Goal: Information Seeking & Learning: Learn about a topic

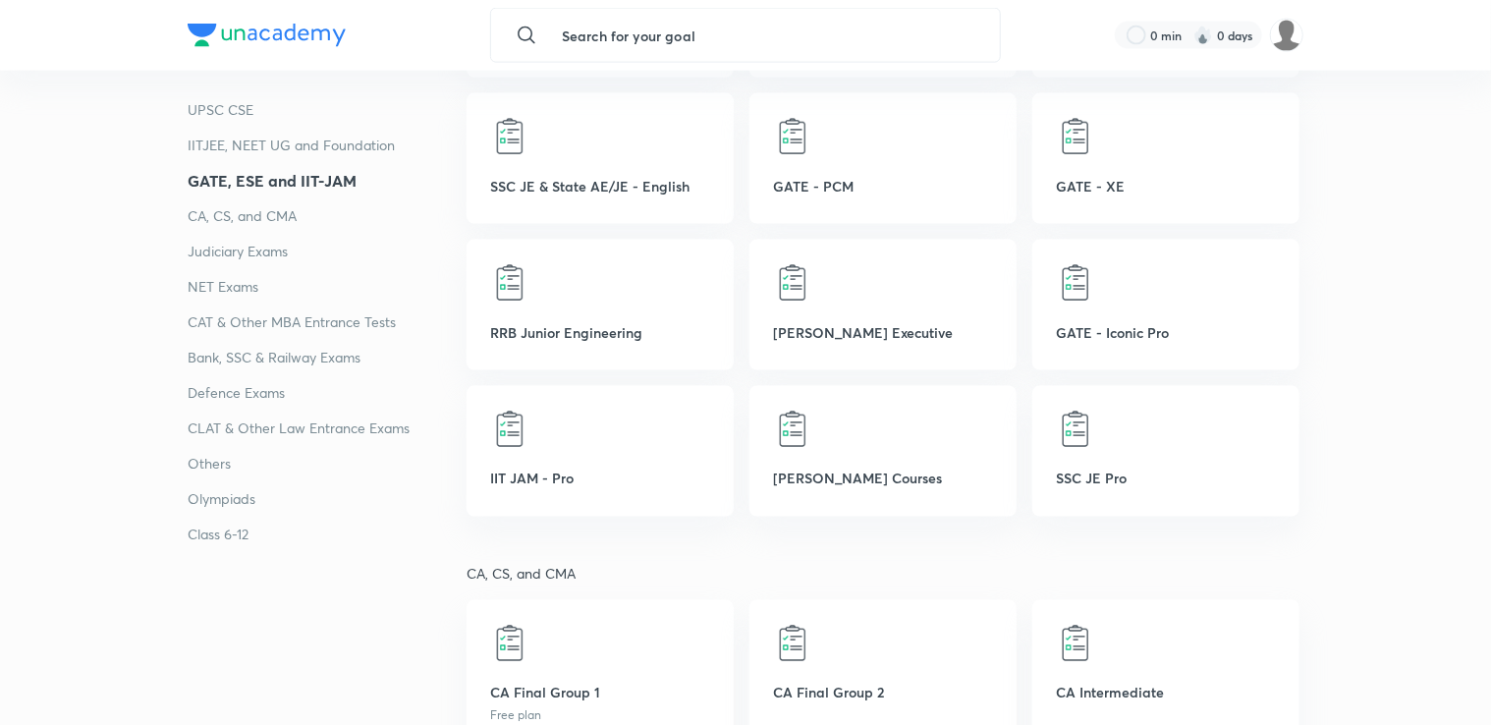
click at [243, 216] on p "CA, CS, and CMA" at bounding box center [327, 216] width 279 height 24
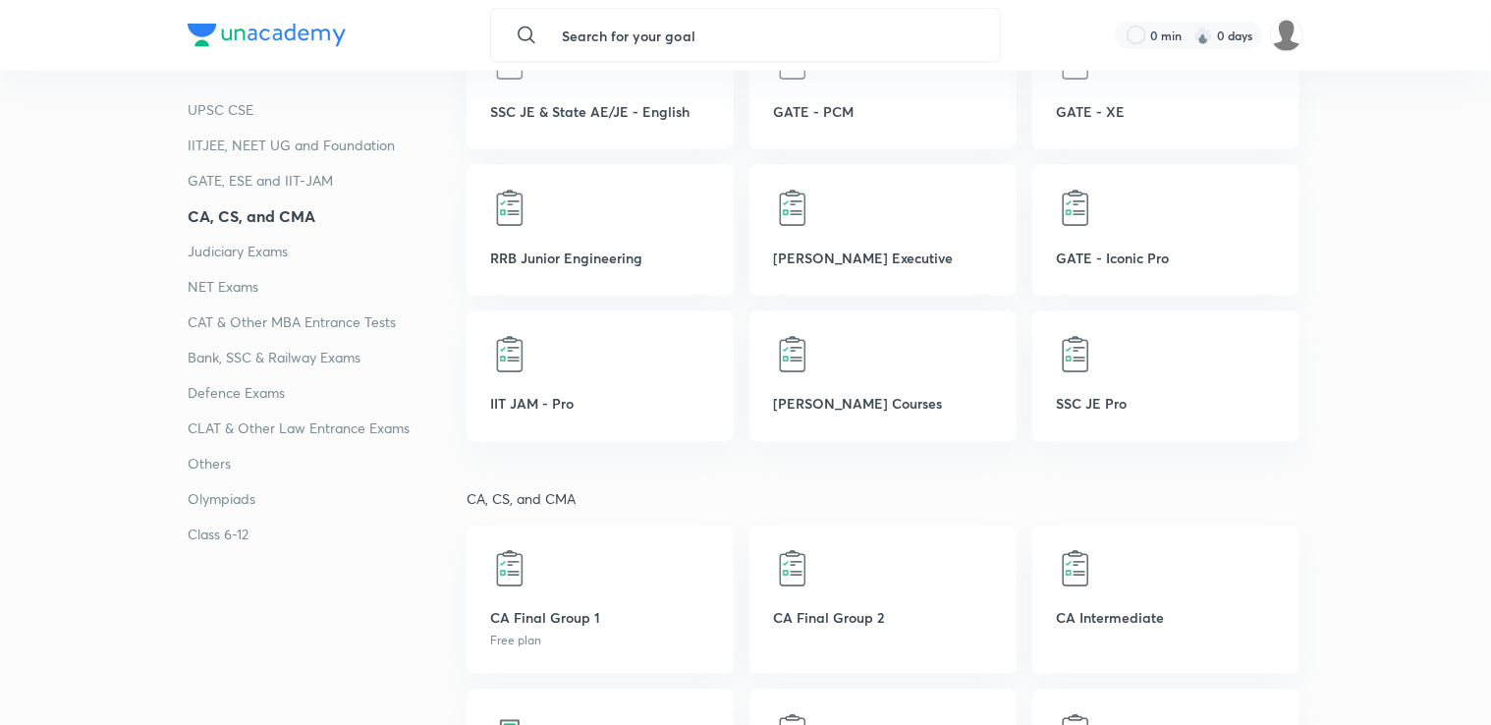
scroll to position [1562, 0]
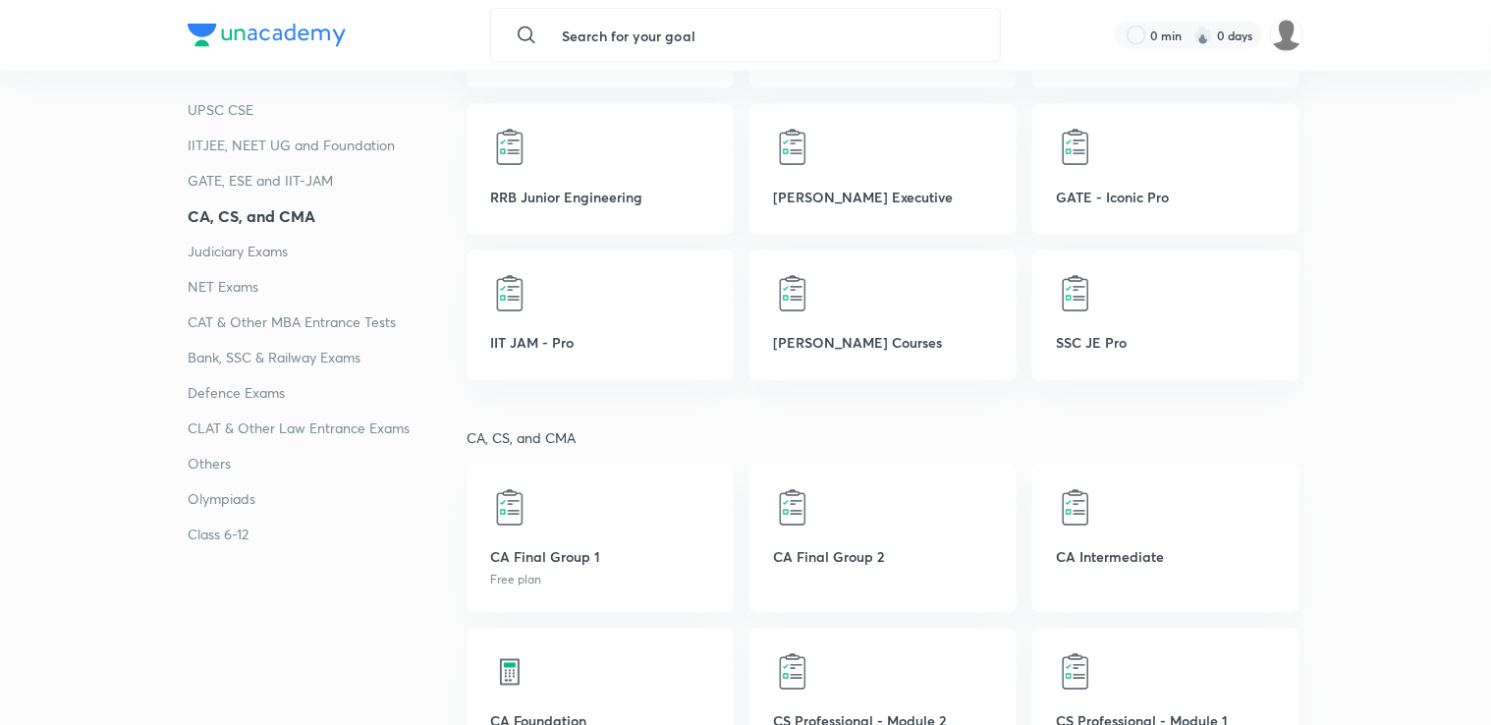
click at [243, 216] on h4 "CA, CS, and CMA" at bounding box center [327, 216] width 279 height 24
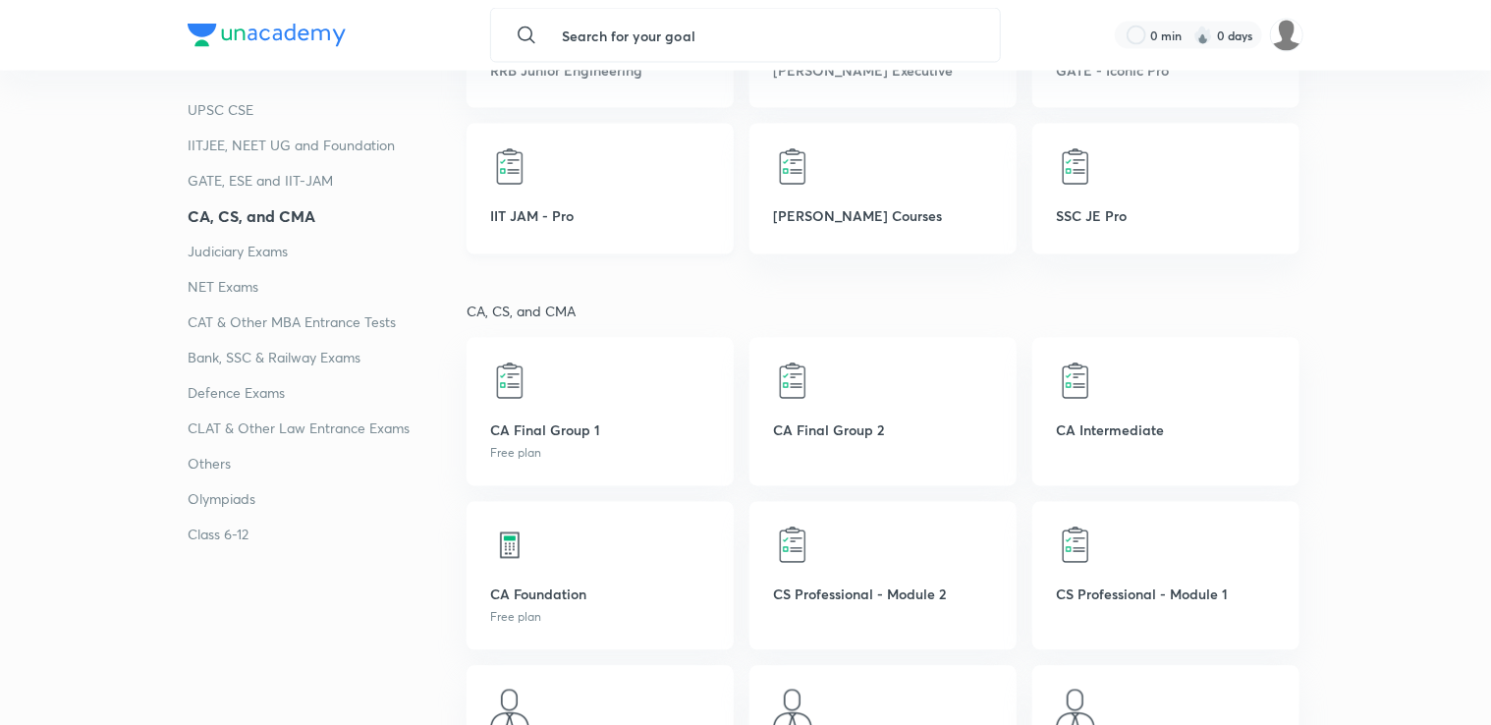
scroll to position [1695, 0]
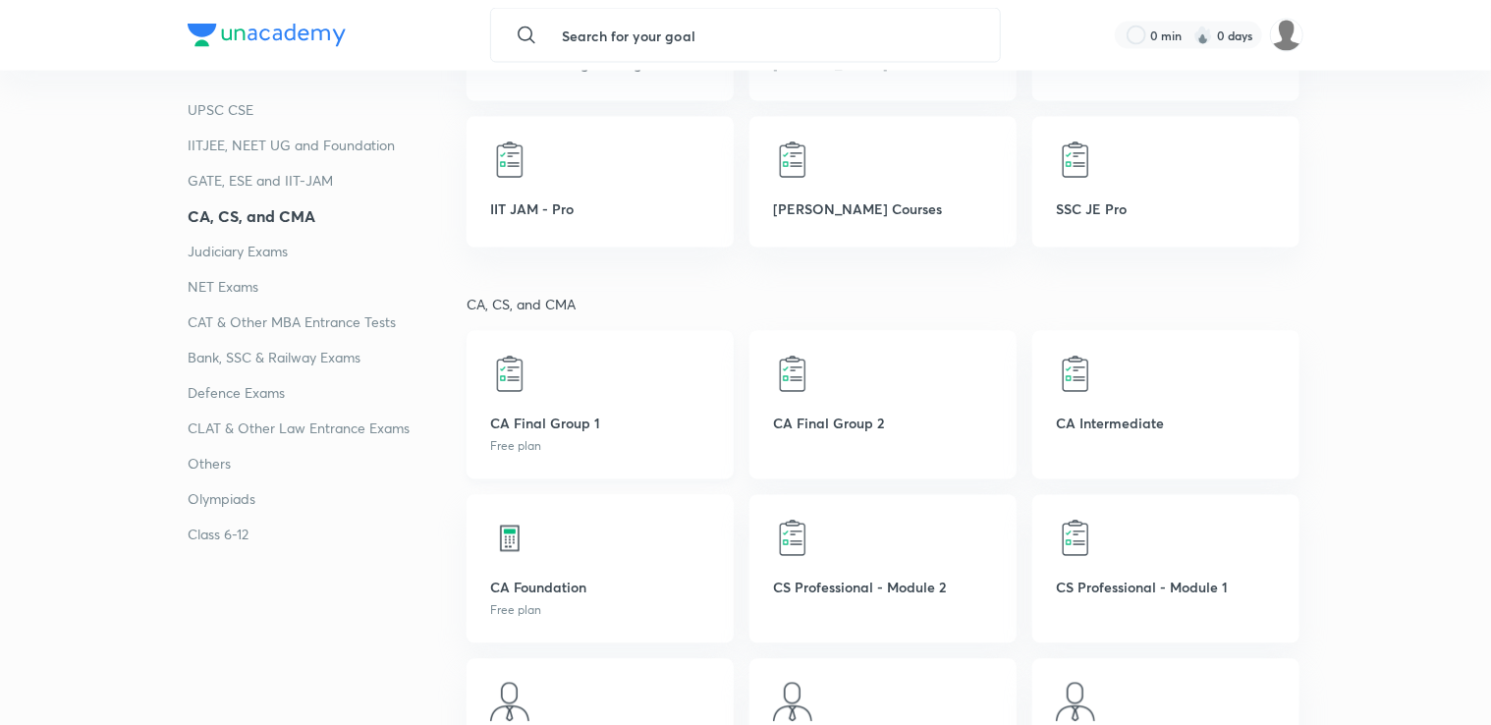
click at [570, 369] on div at bounding box center [600, 374] width 220 height 39
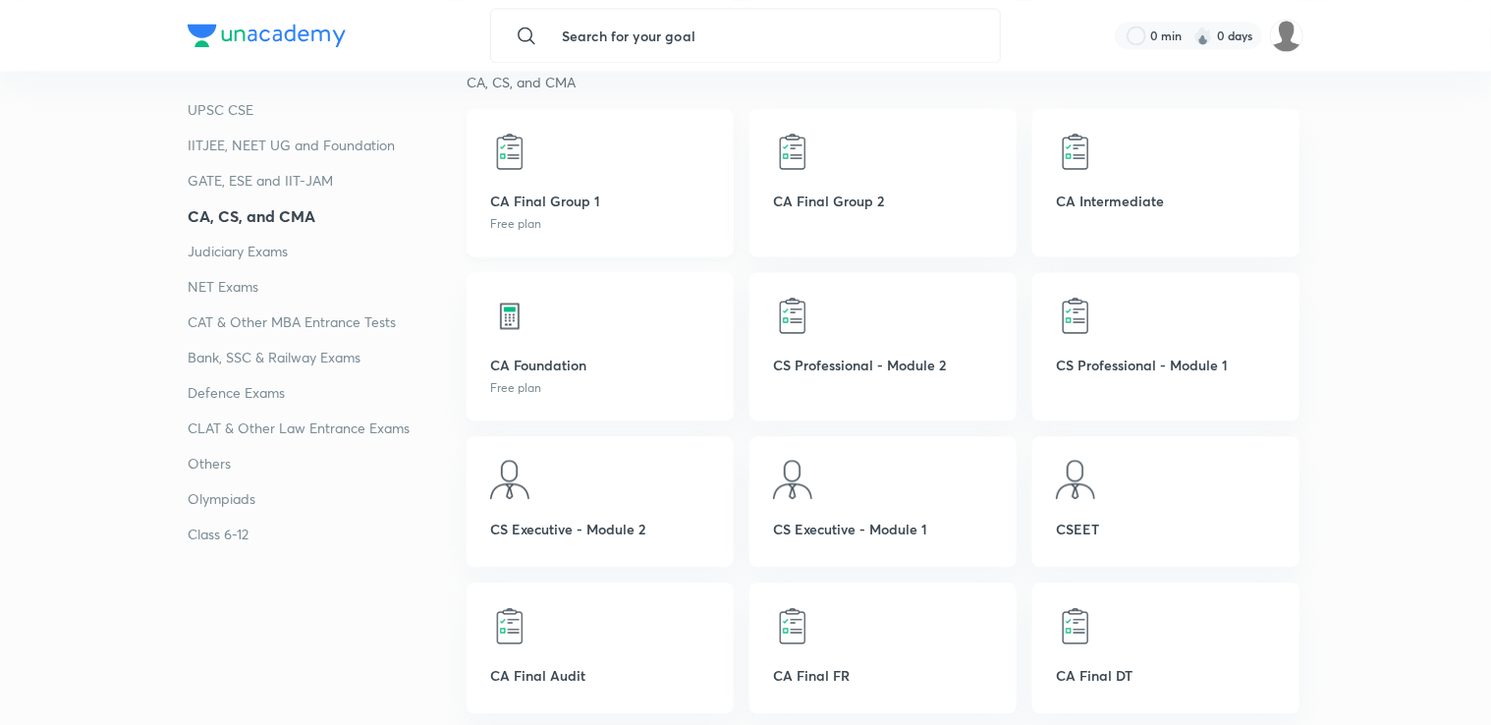
scroll to position [1919, 0]
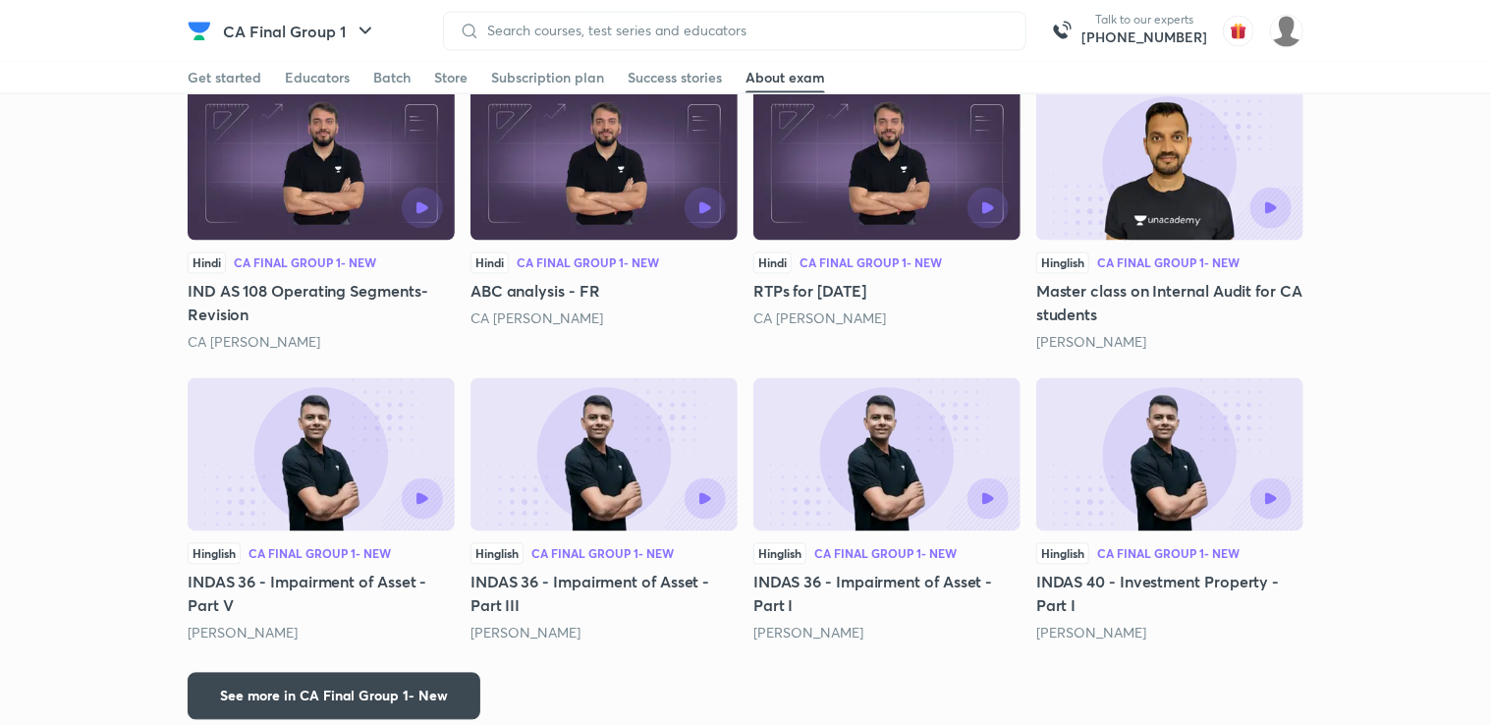
scroll to position [593, 0]
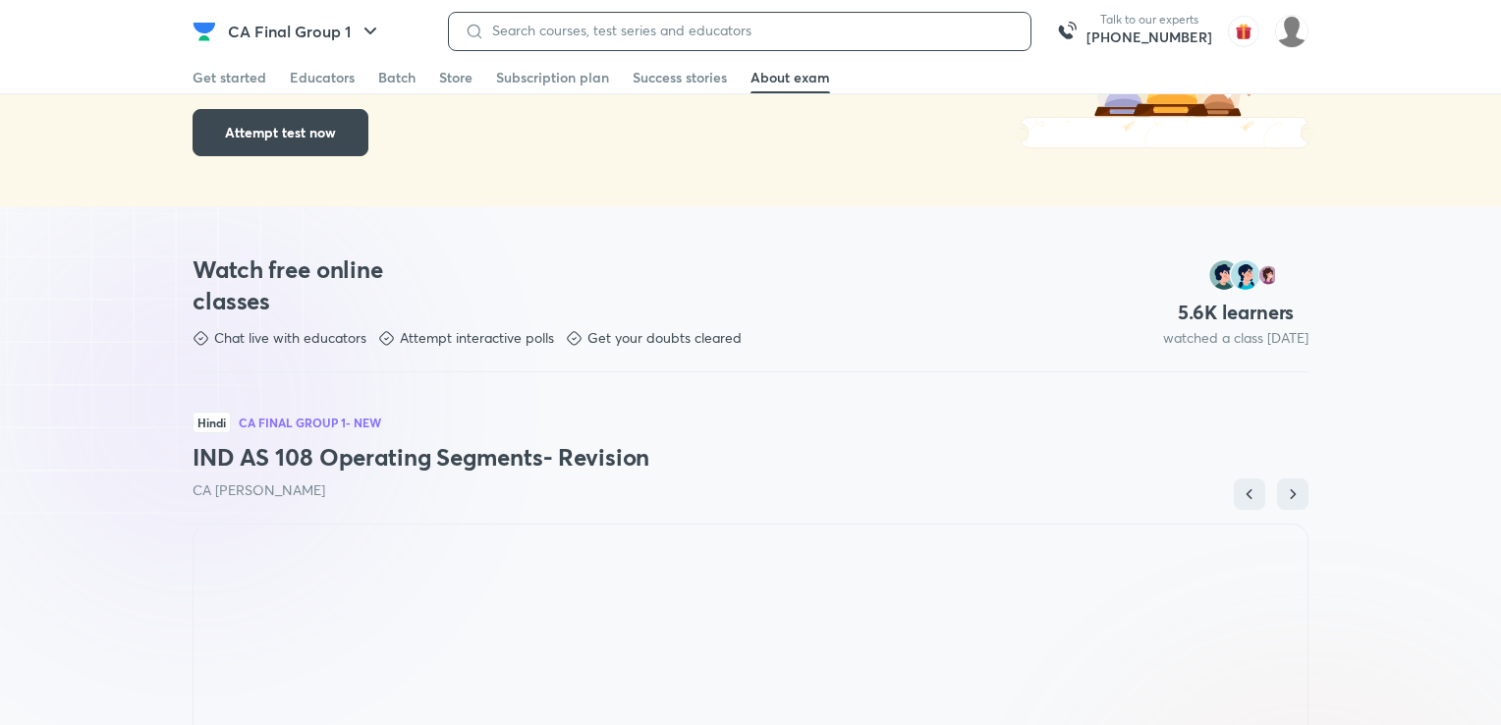
click at [636, 29] on input at bounding box center [749, 31] width 530 height 16
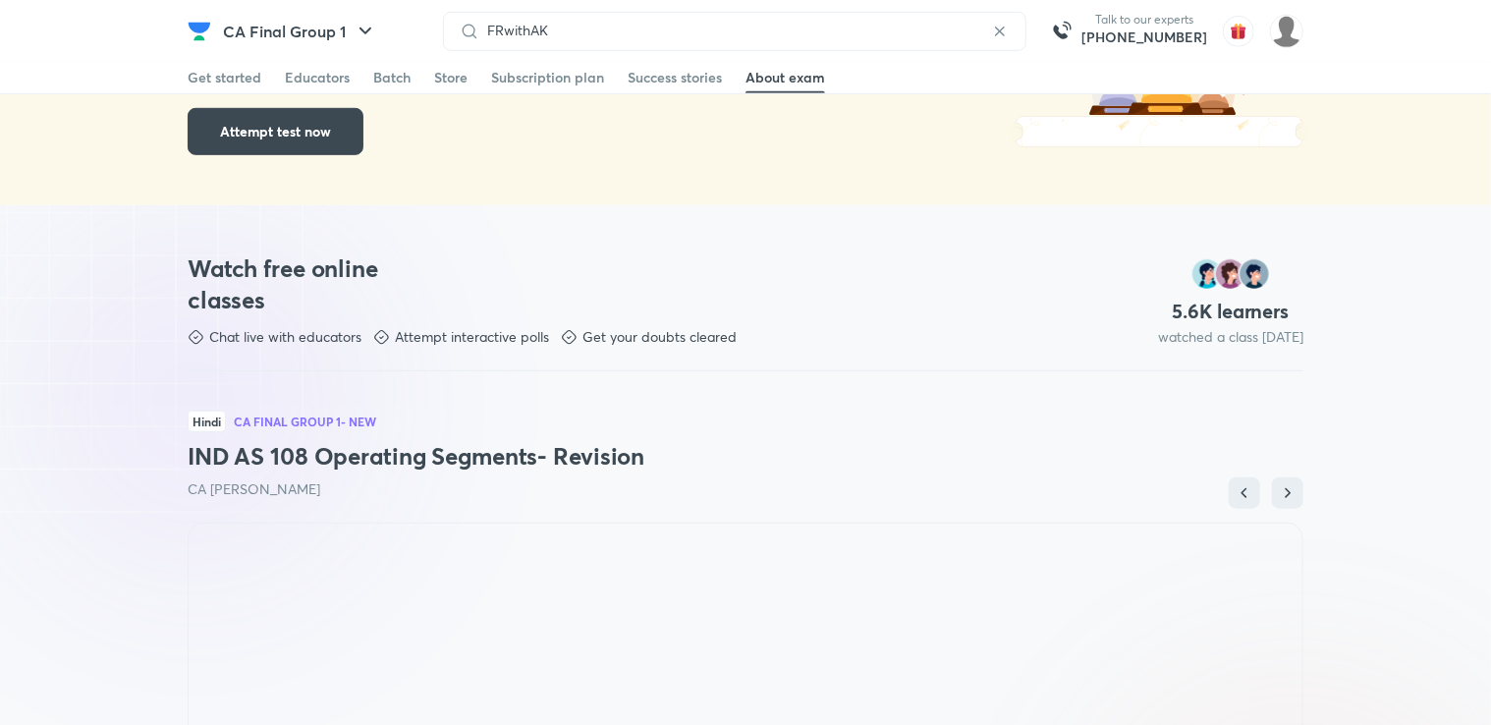
click at [419, 19] on div "CA Final Group 1" at bounding box center [325, 31] width 228 height 39
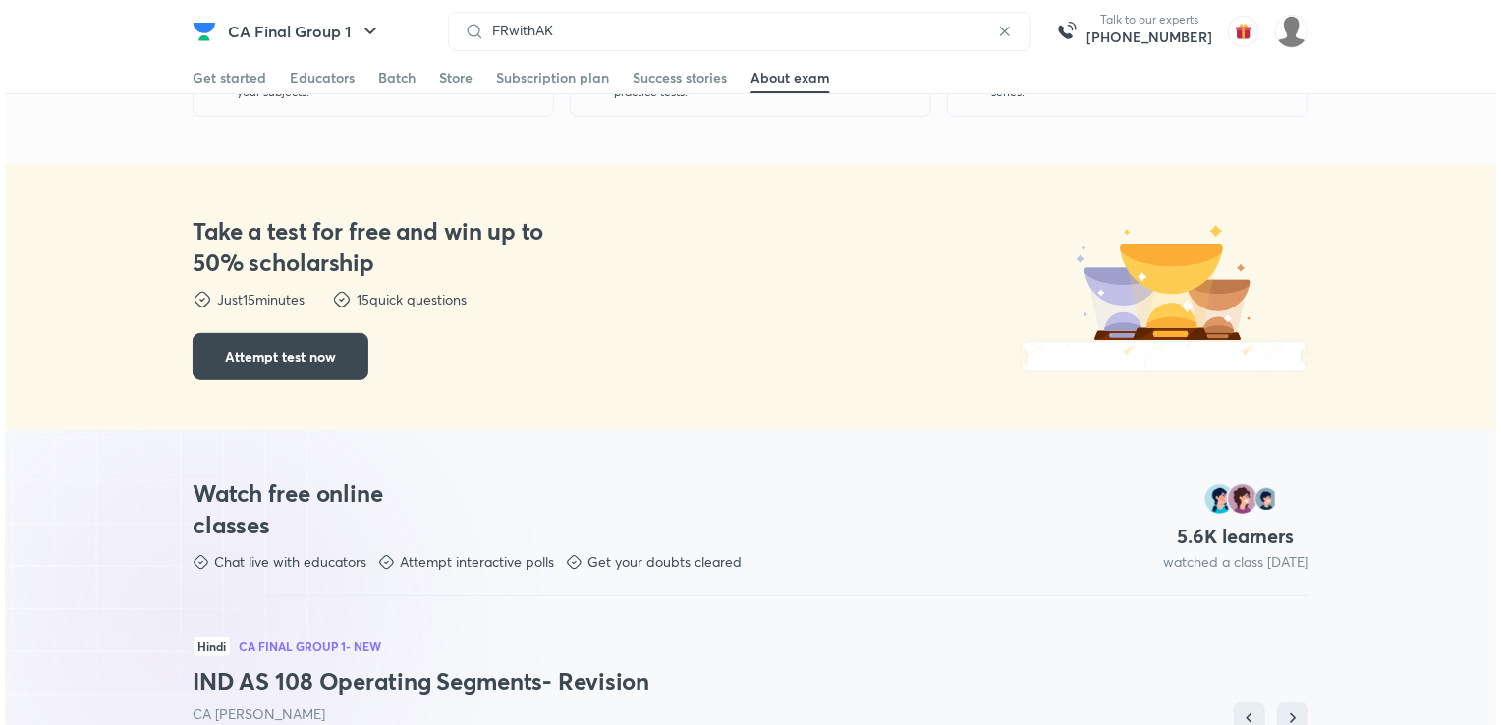
scroll to position [362, 0]
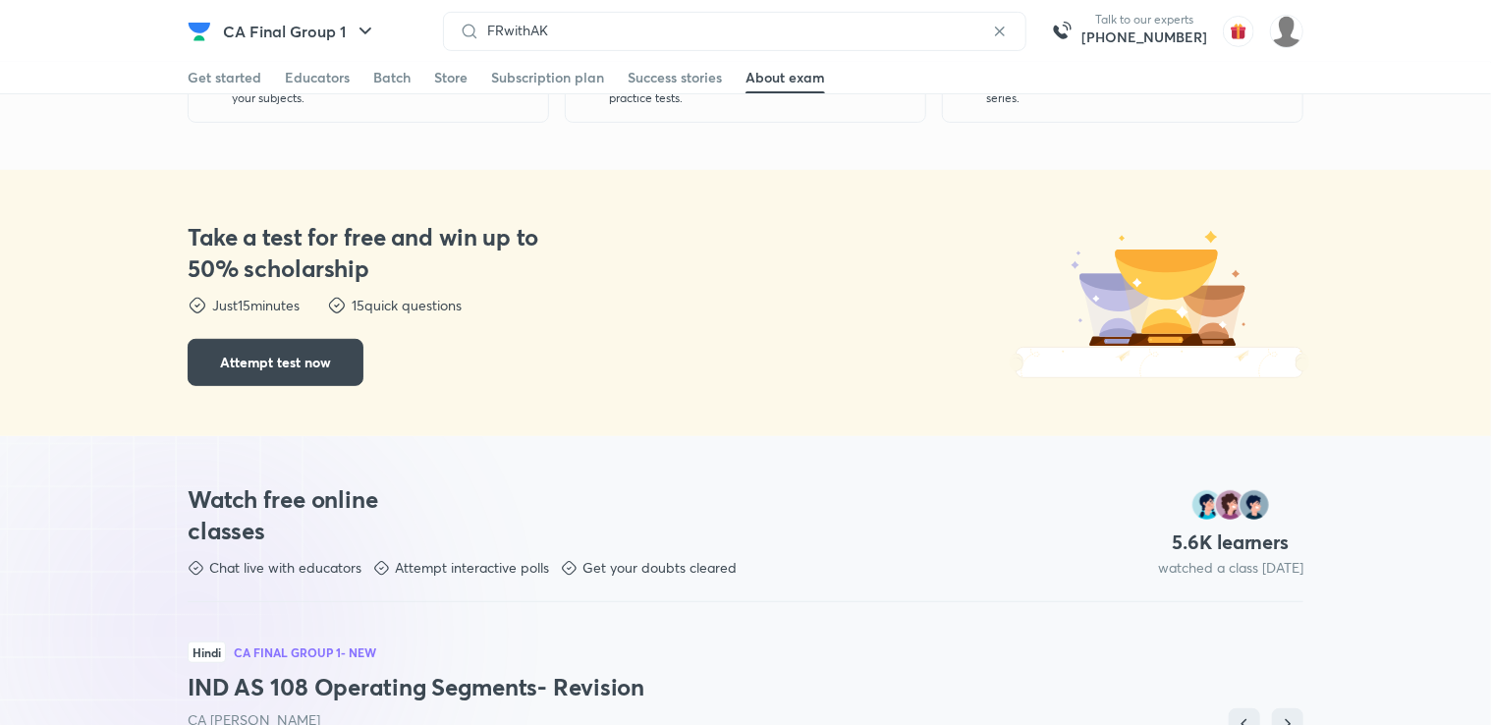
click at [600, 21] on div "FRwithAK" at bounding box center [734, 31] width 583 height 39
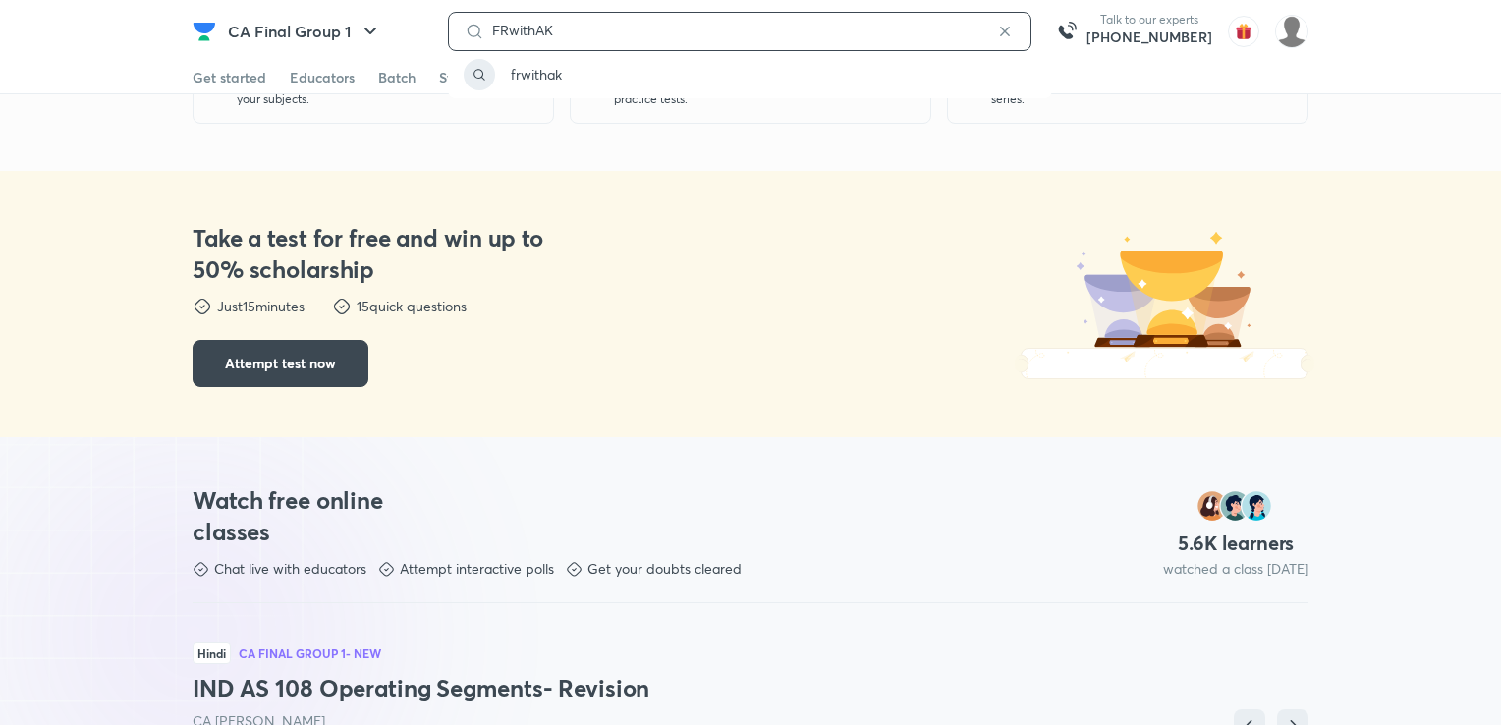
click at [622, 29] on input "FRwithAK" at bounding box center [739, 31] width 511 height 16
type input "[PERSON_NAME]"
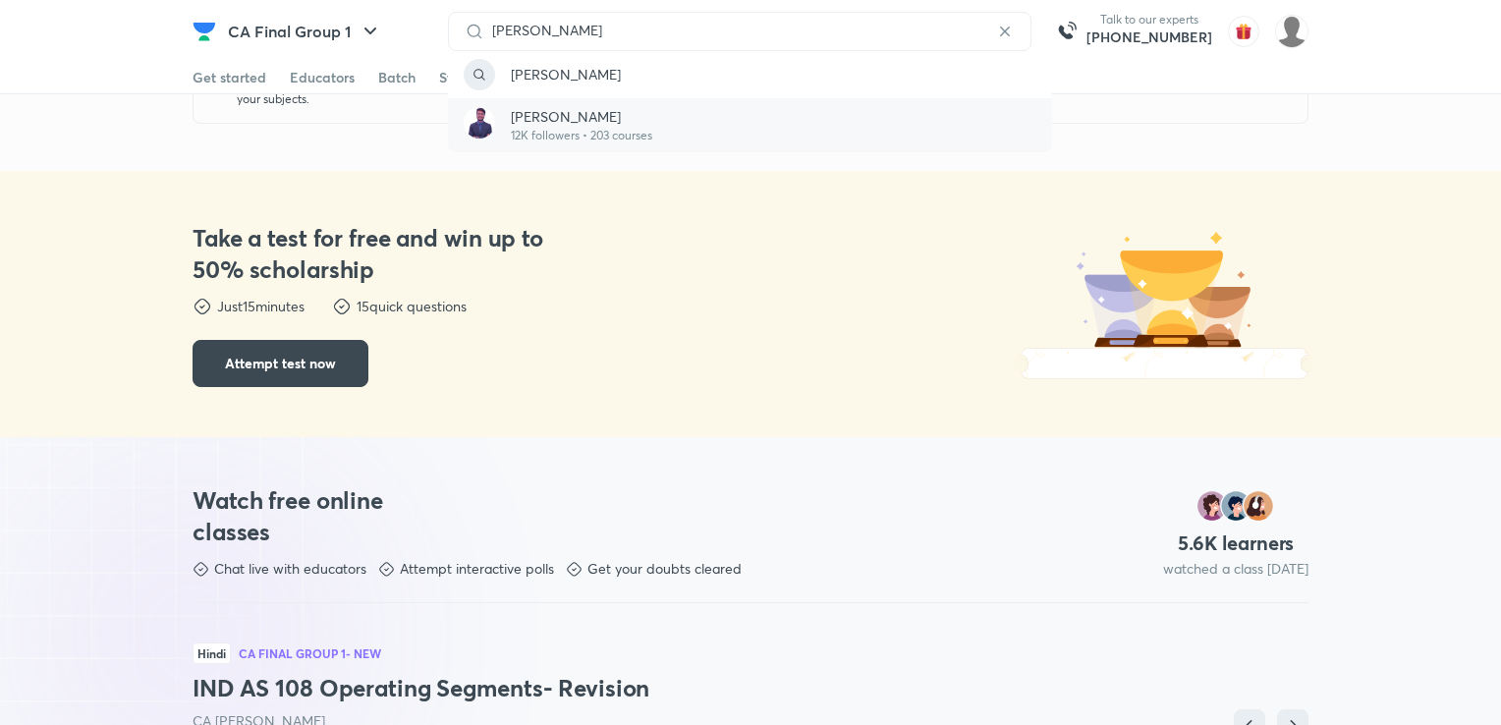
click at [593, 109] on p "[PERSON_NAME]" at bounding box center [581, 116] width 141 height 21
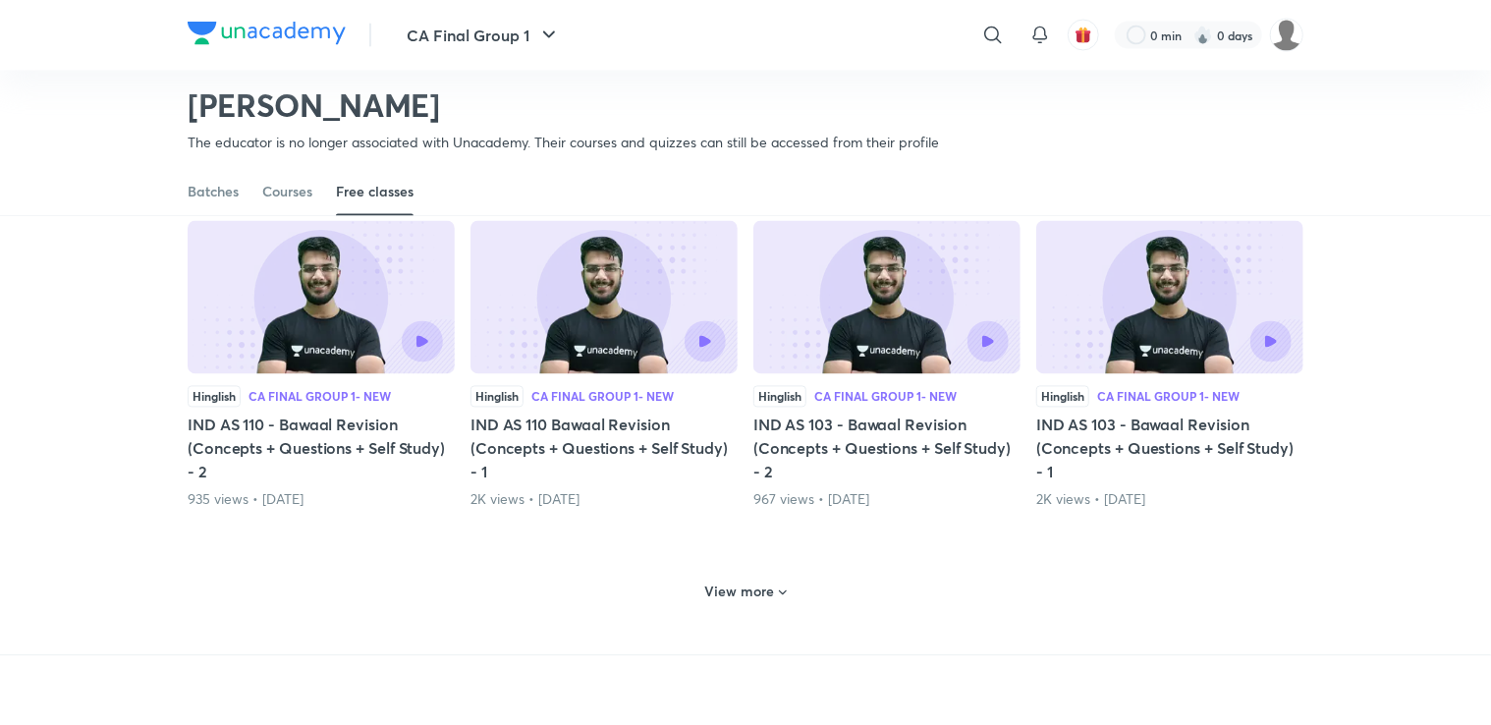
scroll to position [1874, 0]
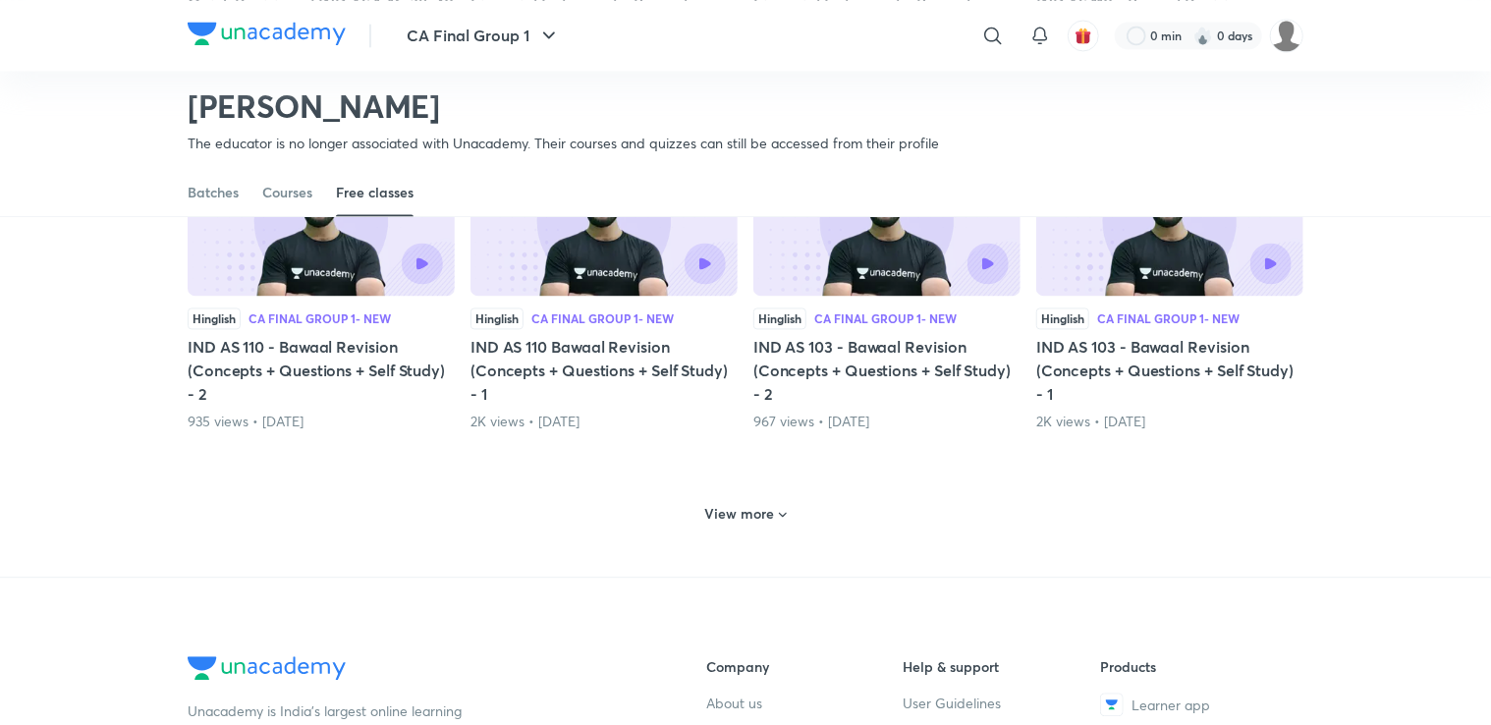
click at [775, 517] on icon at bounding box center [783, 515] width 16 height 16
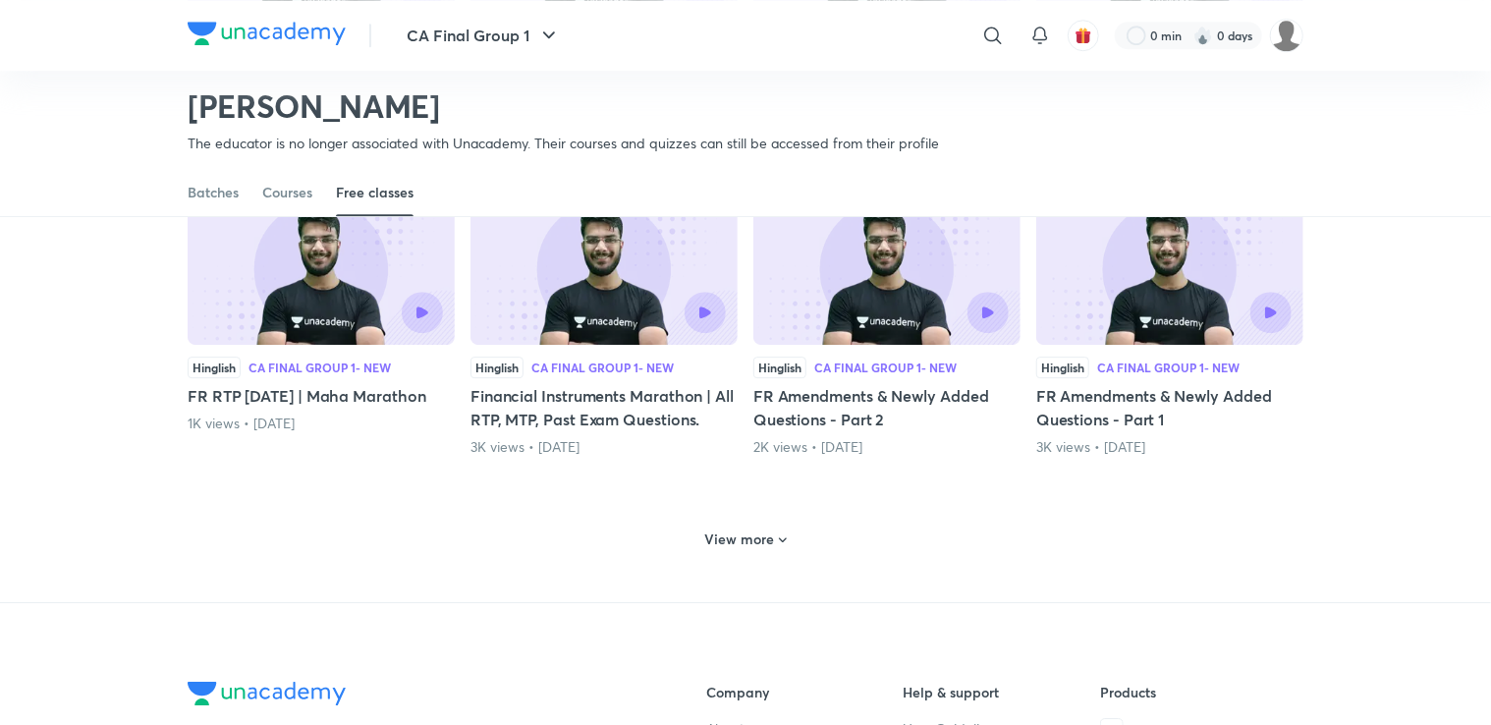
scroll to position [2807, 0]
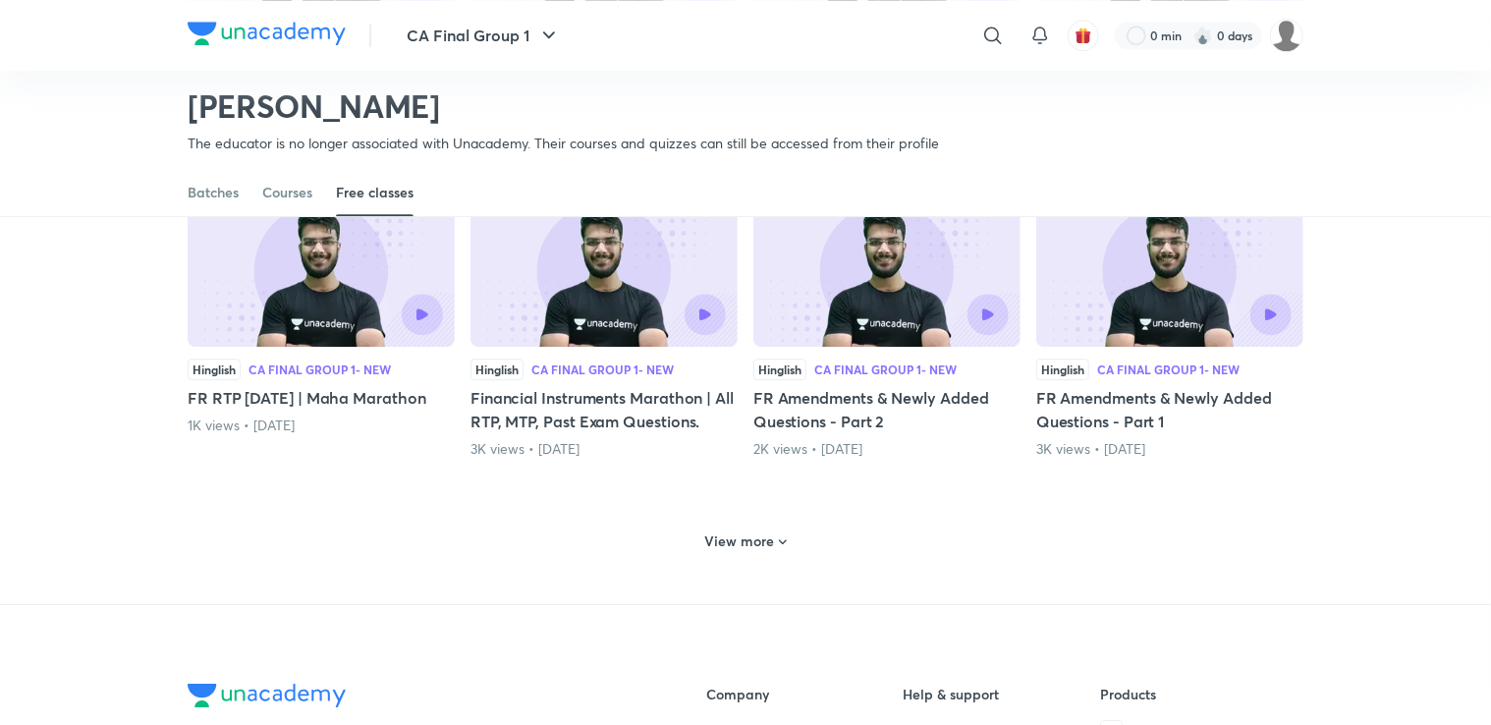
drag, startPoint x: 624, startPoint y: 403, endPoint x: 585, endPoint y: 403, distance: 38.3
drag, startPoint x: 585, startPoint y: 403, endPoint x: 572, endPoint y: 402, distance: 13.8
click at [572, 402] on h5 "Financial Instruments Marathon | All RTP, MTP, Past Exam Questions." at bounding box center [603, 409] width 267 height 47
drag, startPoint x: 572, startPoint y: 402, endPoint x: 558, endPoint y: 321, distance: 81.7
click at [558, 321] on div at bounding box center [604, 314] width 244 height 41
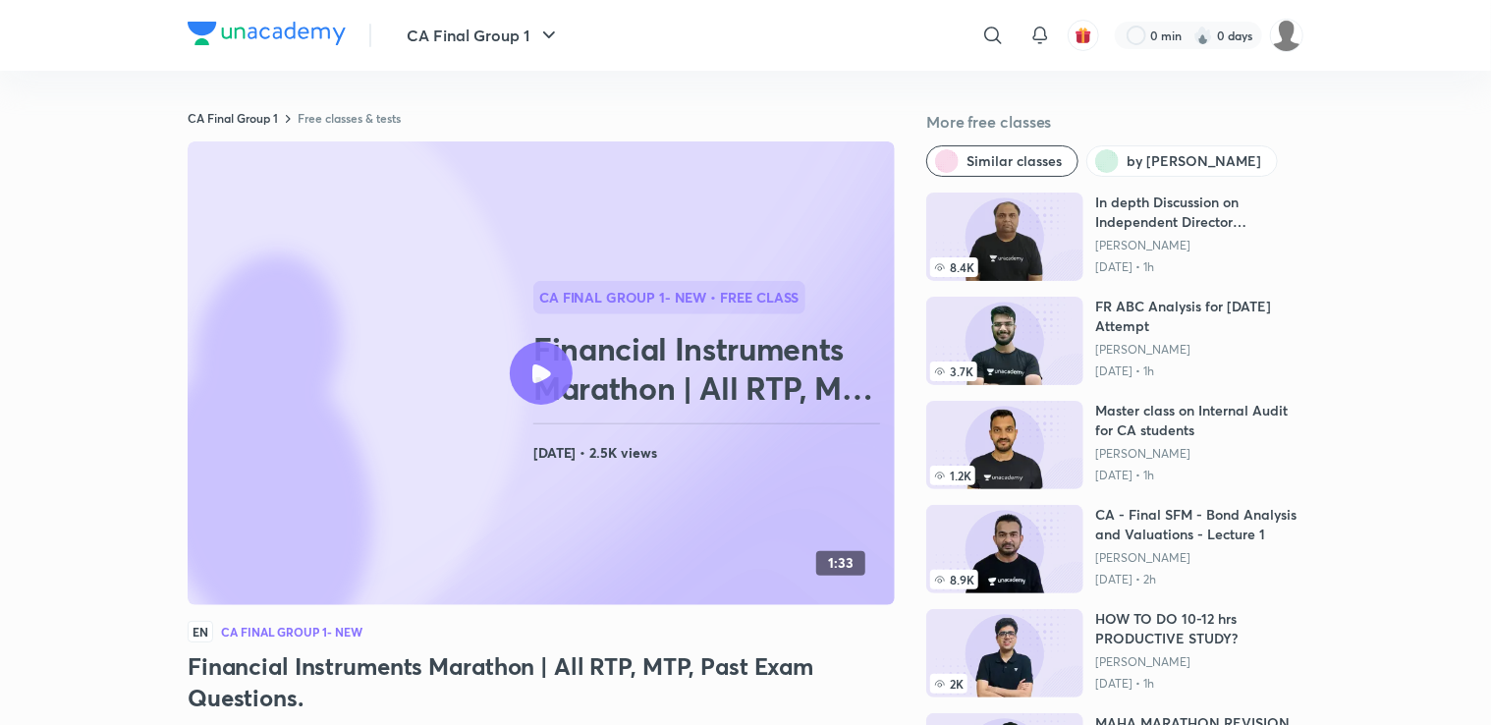
scroll to position [170, 0]
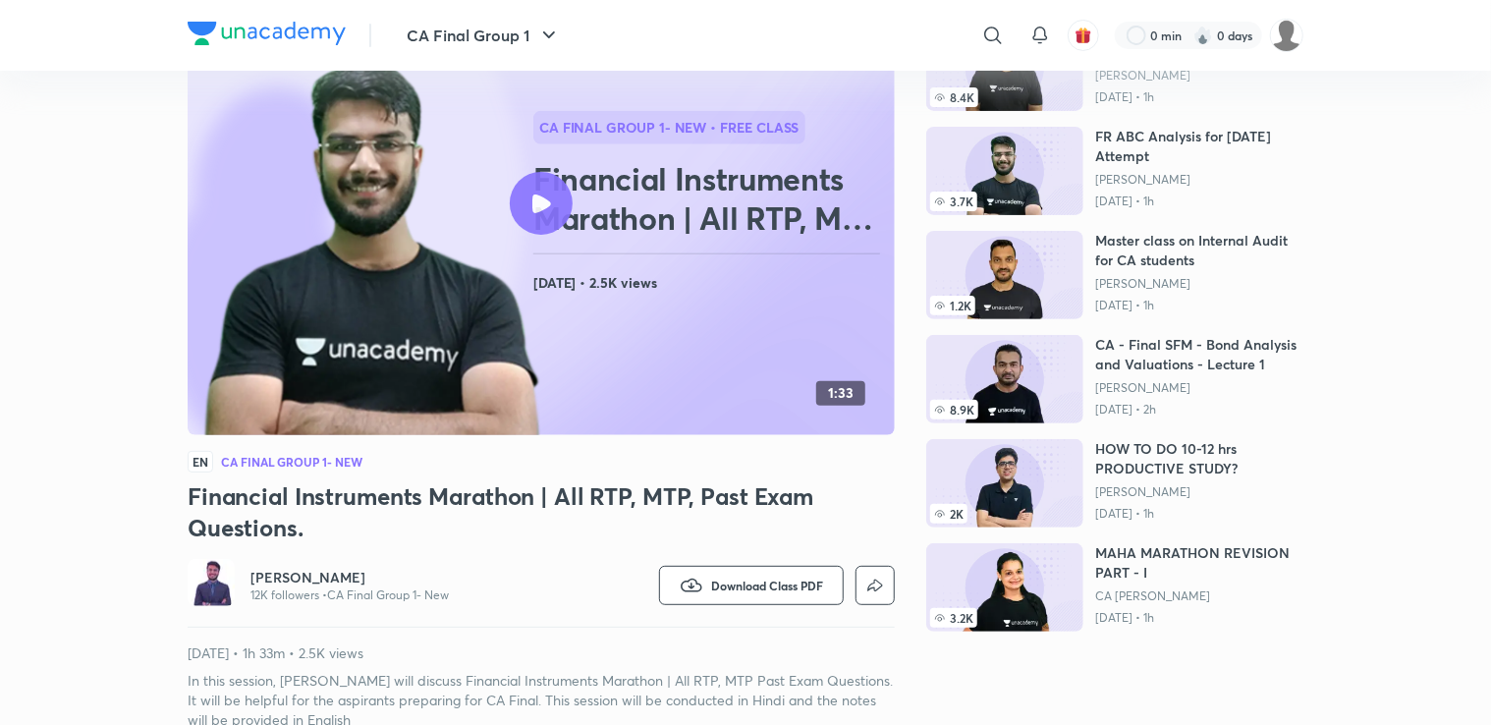
click at [547, 206] on icon at bounding box center [541, 203] width 19 height 19
click at [550, 202] on div at bounding box center [541, 203] width 63 height 63
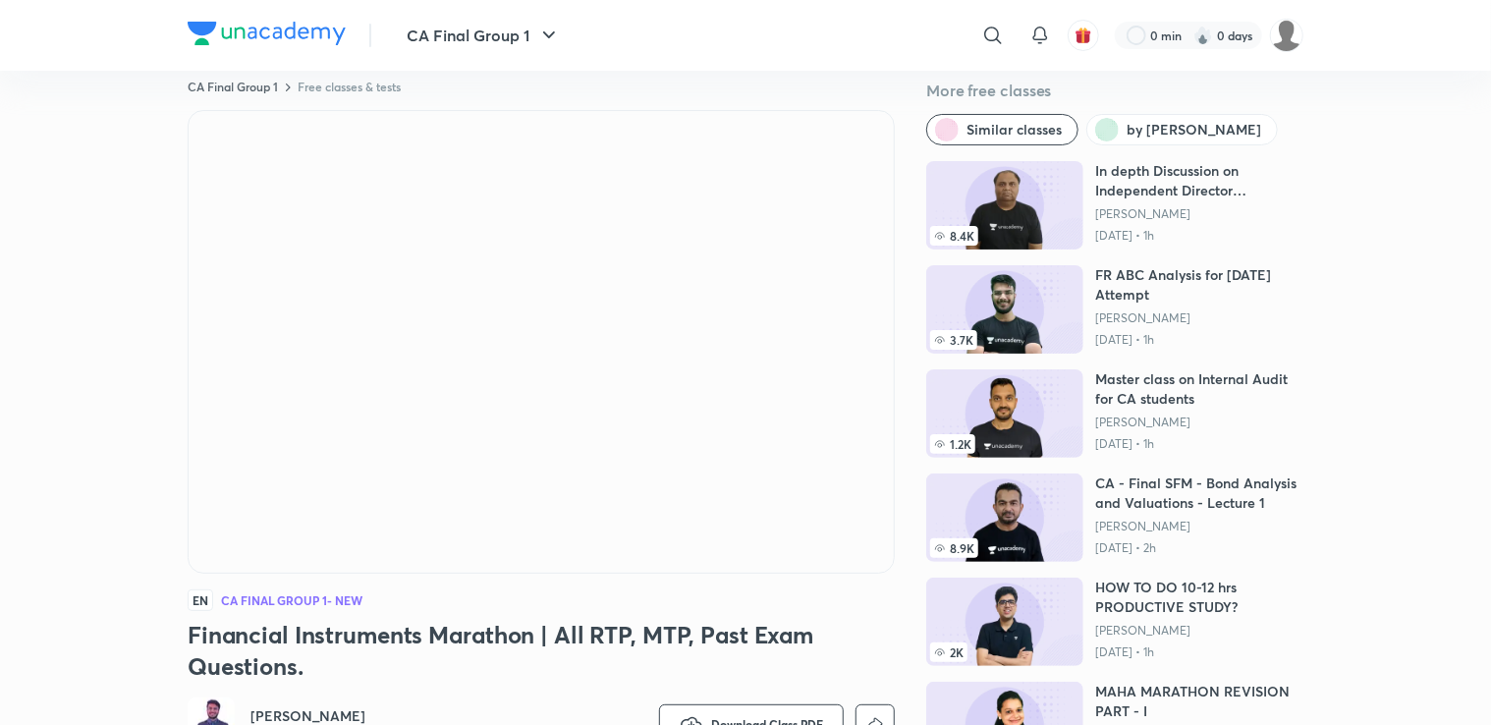
scroll to position [16, 0]
